Goal: Obtain resource: Obtain resource

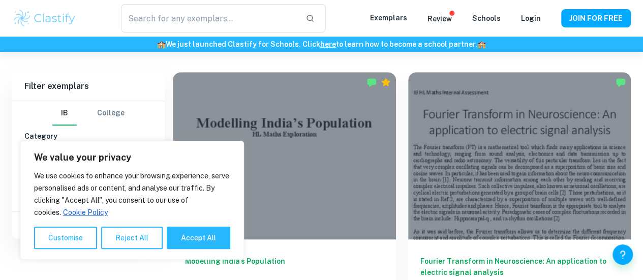
scroll to position [271, 0]
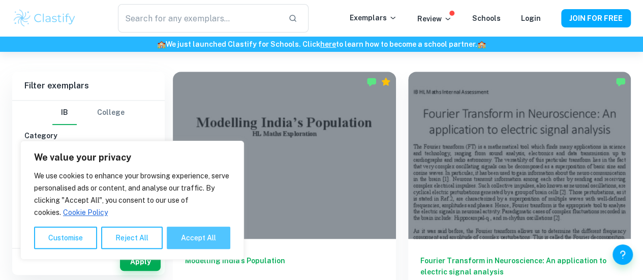
click at [197, 238] on button "Accept All" at bounding box center [199, 238] width 64 height 22
checkbox input "true"
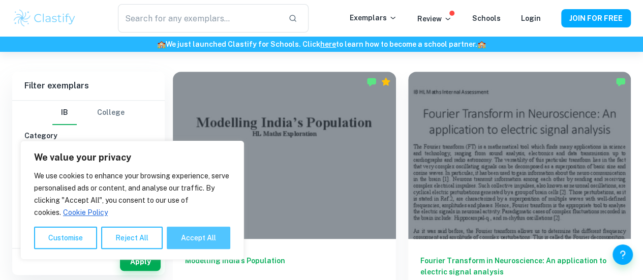
checkbox input "true"
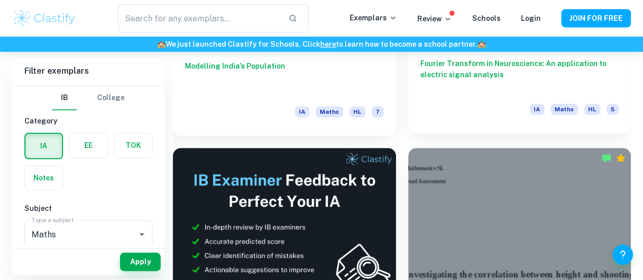
scroll to position [475, 0]
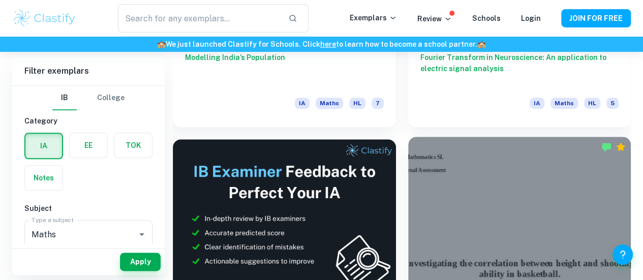
click at [408, 150] on div at bounding box center [519, 220] width 223 height 167
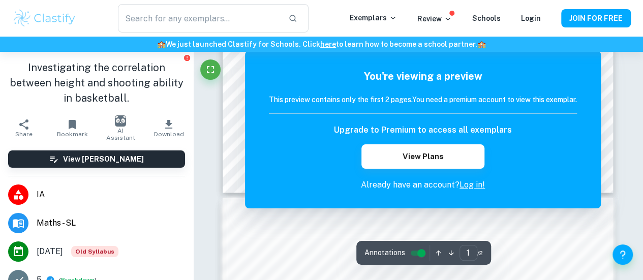
scroll to position [407, 0]
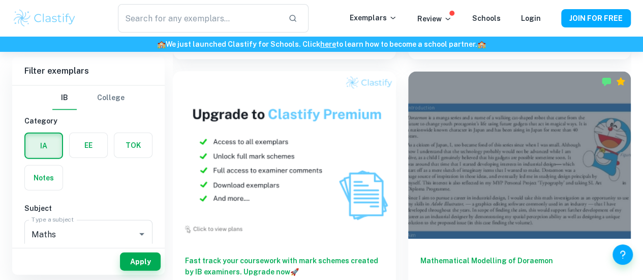
scroll to position [1085, 0]
